Goal: Download file/media

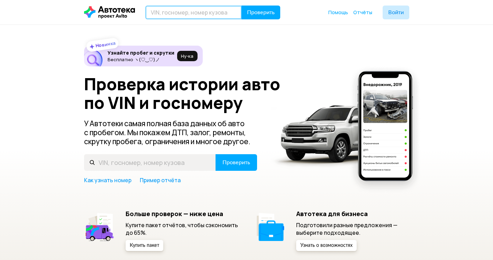
click at [187, 14] on input "text" at bounding box center [193, 13] width 97 height 14
paste input "О805ТХ799"
type input "О805ТХ799"
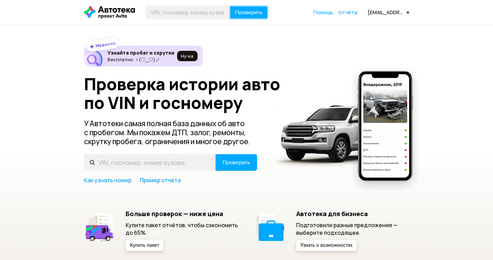
click at [250, 14] on span "Проверить" at bounding box center [249, 13] width 28 height 6
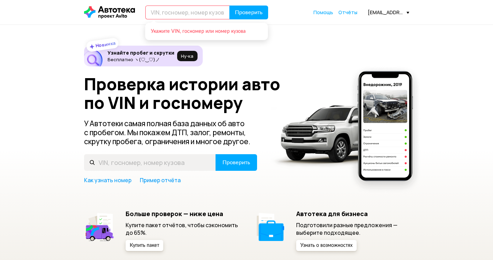
click at [170, 9] on input "text" at bounding box center [187, 13] width 84 height 14
paste input "О805ТХ799"
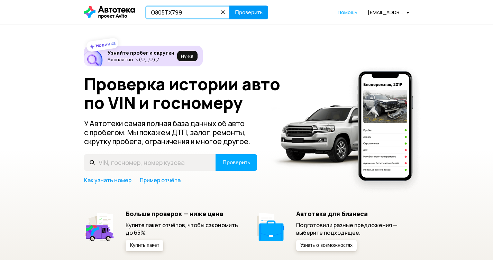
type input "О805ТХ799"
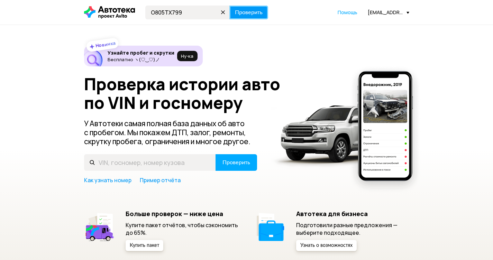
click at [241, 16] on button "Проверить" at bounding box center [248, 13] width 39 height 14
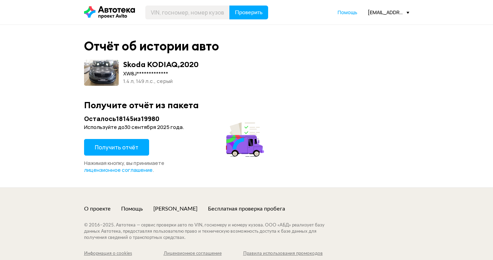
click at [116, 145] on span "Получить отчёт" at bounding box center [117, 148] width 44 height 8
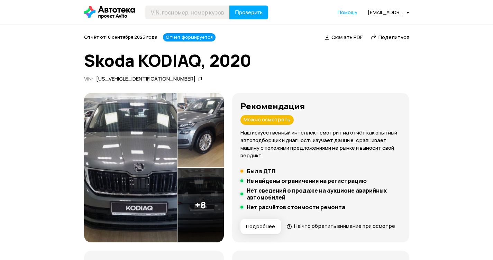
click at [331, 37] on div "Скачать PDF" at bounding box center [344, 37] width 40 height 7
